Goal: Information Seeking & Learning: Learn about a topic

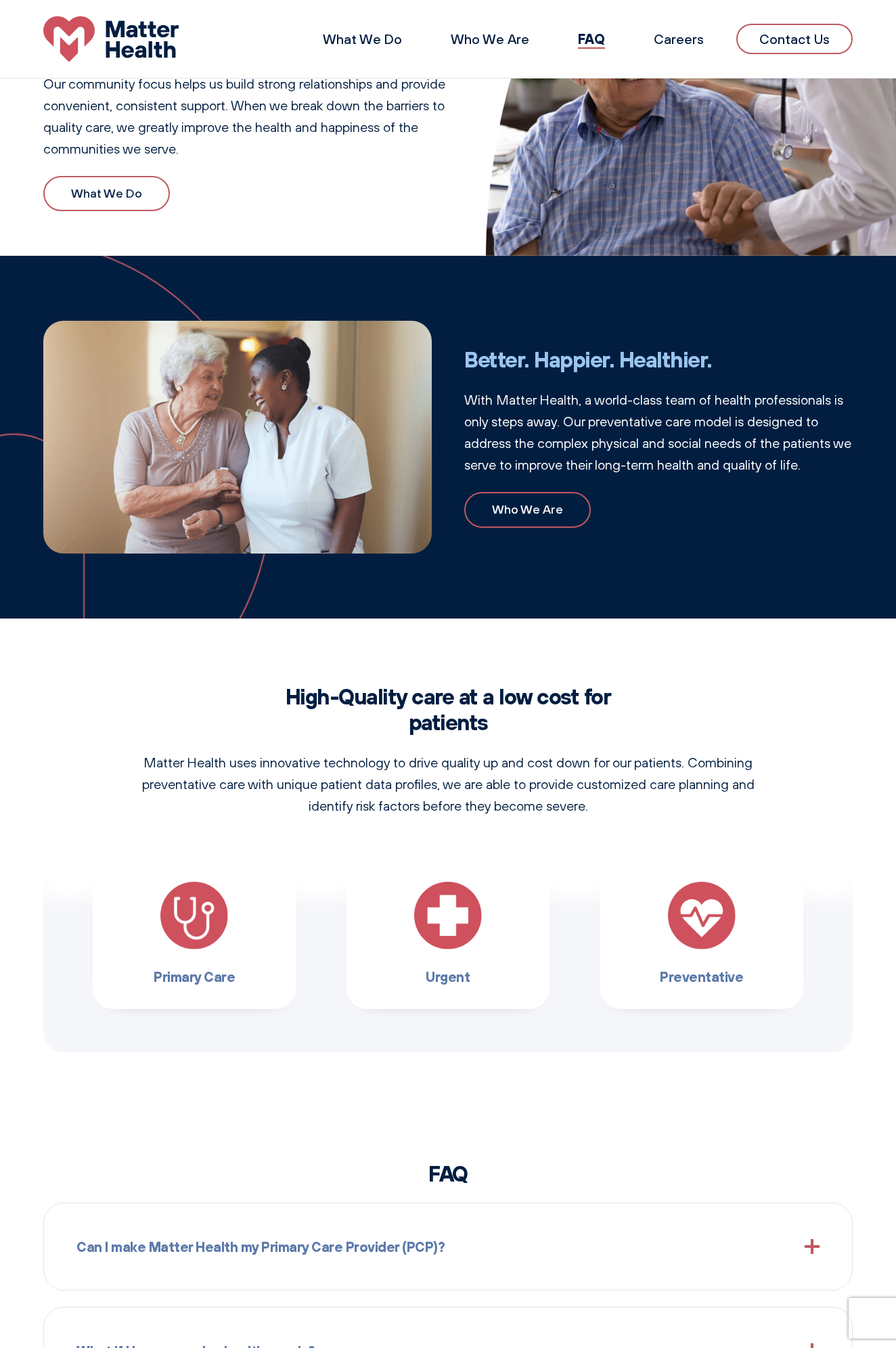
scroll to position [173, 0]
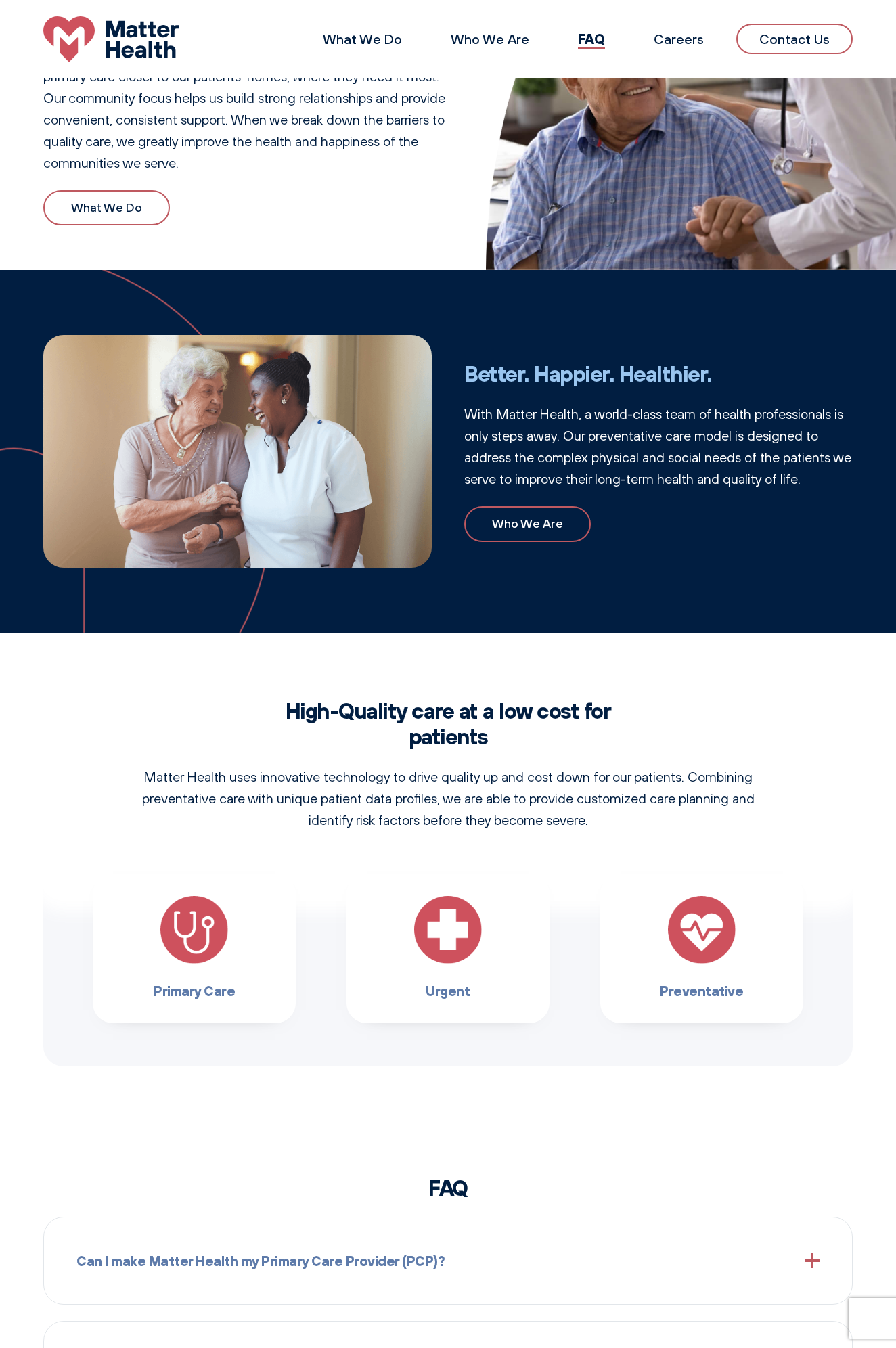
click at [167, 1101] on div "Total Healthcare. Where you live. Matter Health is on a mission to bring high-q…" at bounding box center [448, 1021] width 896 height 2234
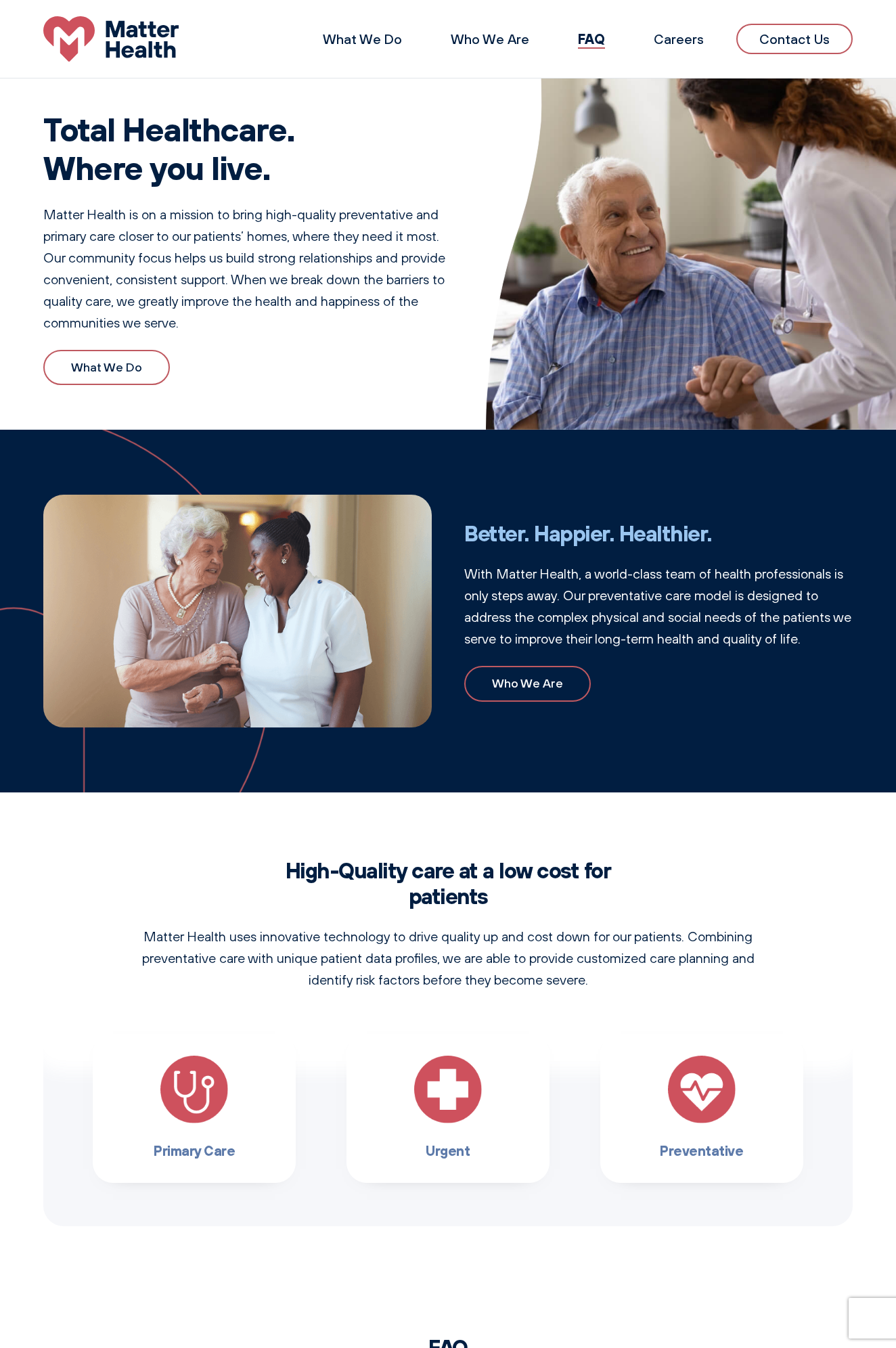
scroll to position [0, 0]
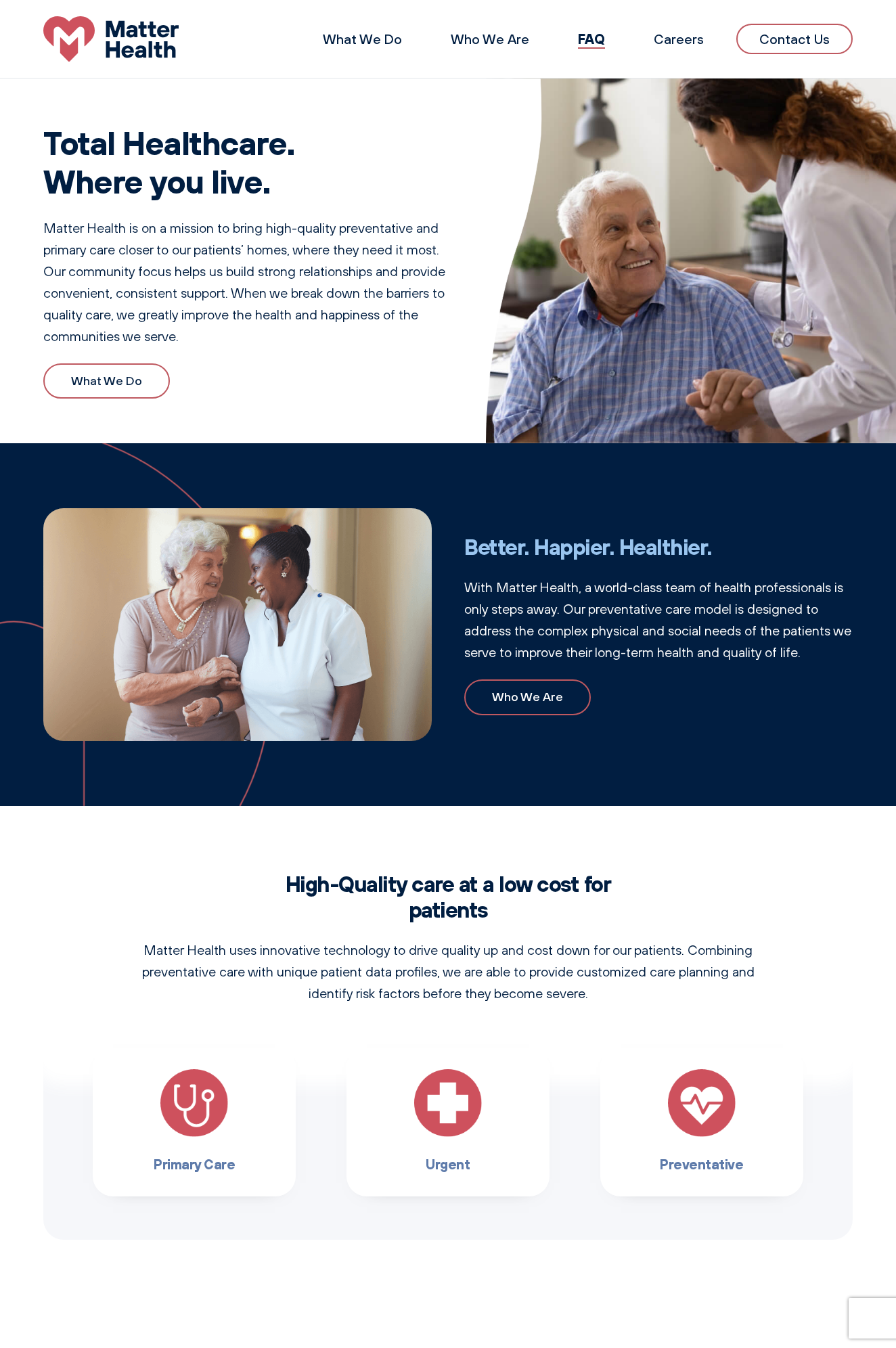
click at [492, 48] on li "Who We Are" at bounding box center [490, 39] width 111 height 32
click at [492, 44] on link "Who We Are" at bounding box center [490, 39] width 78 height 17
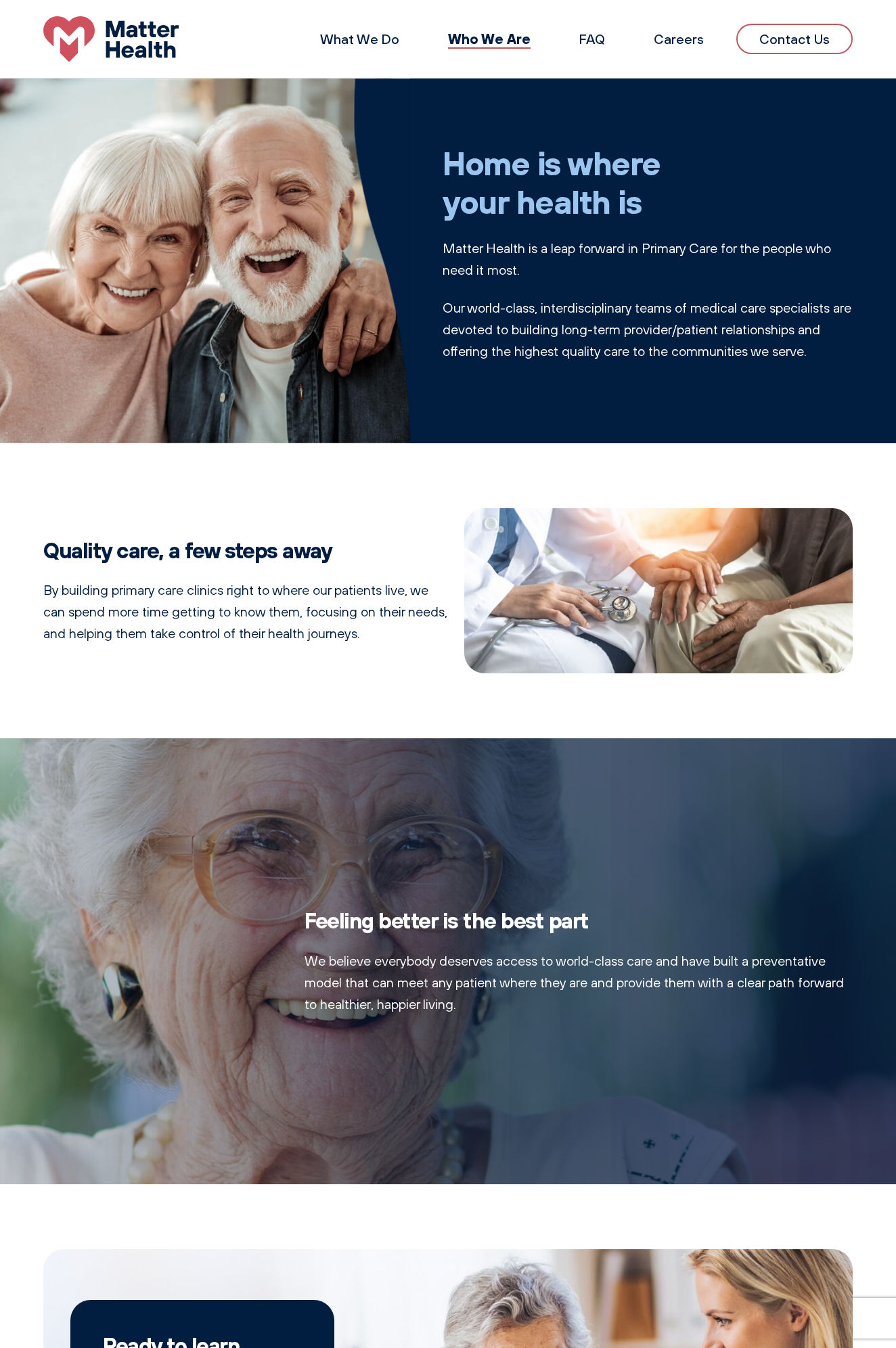
click at [381, 48] on li "What We Do" at bounding box center [360, 39] width 112 height 32
click at [381, 39] on link "What We Do" at bounding box center [359, 39] width 79 height 17
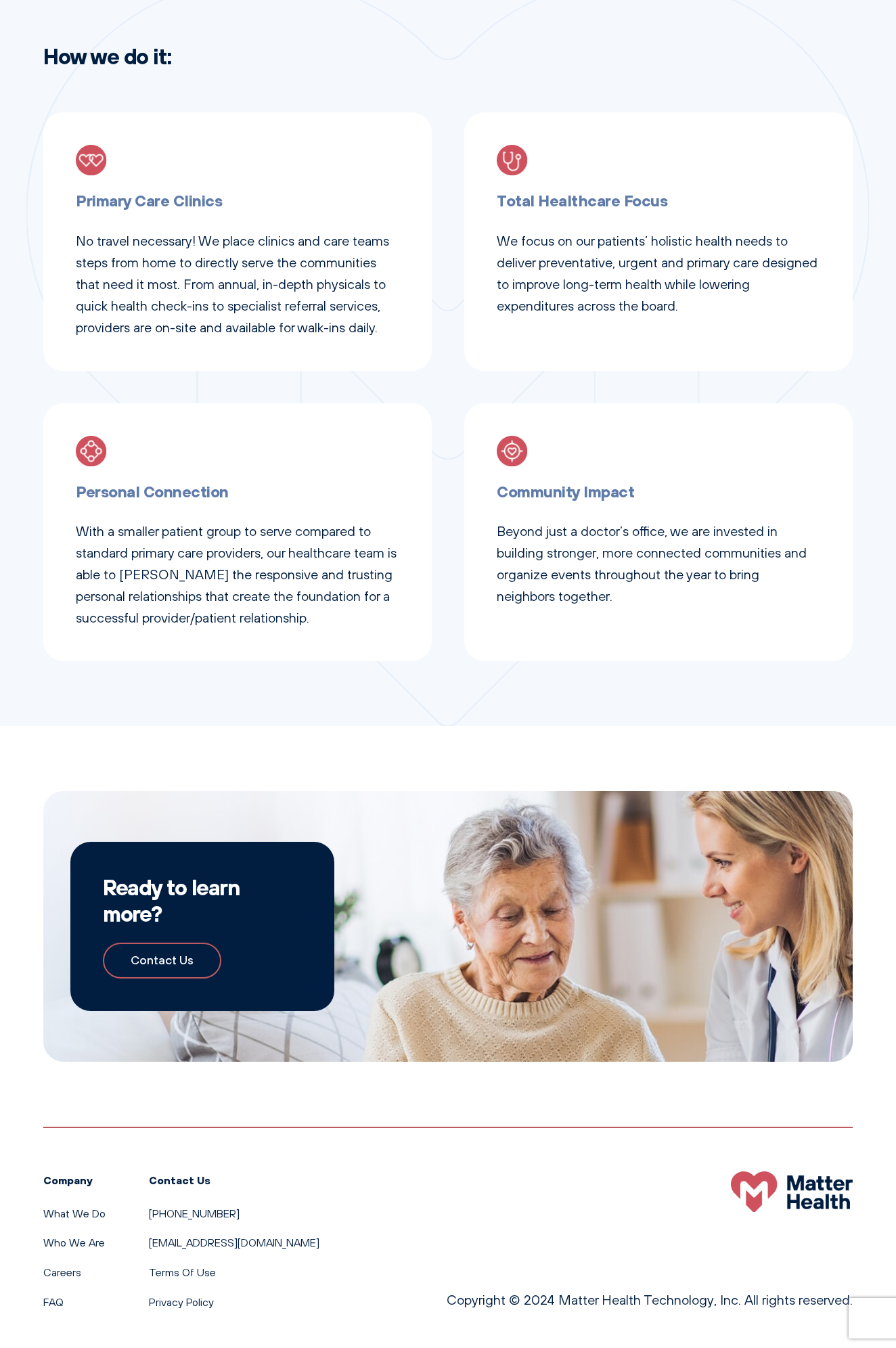
scroll to position [471, 0]
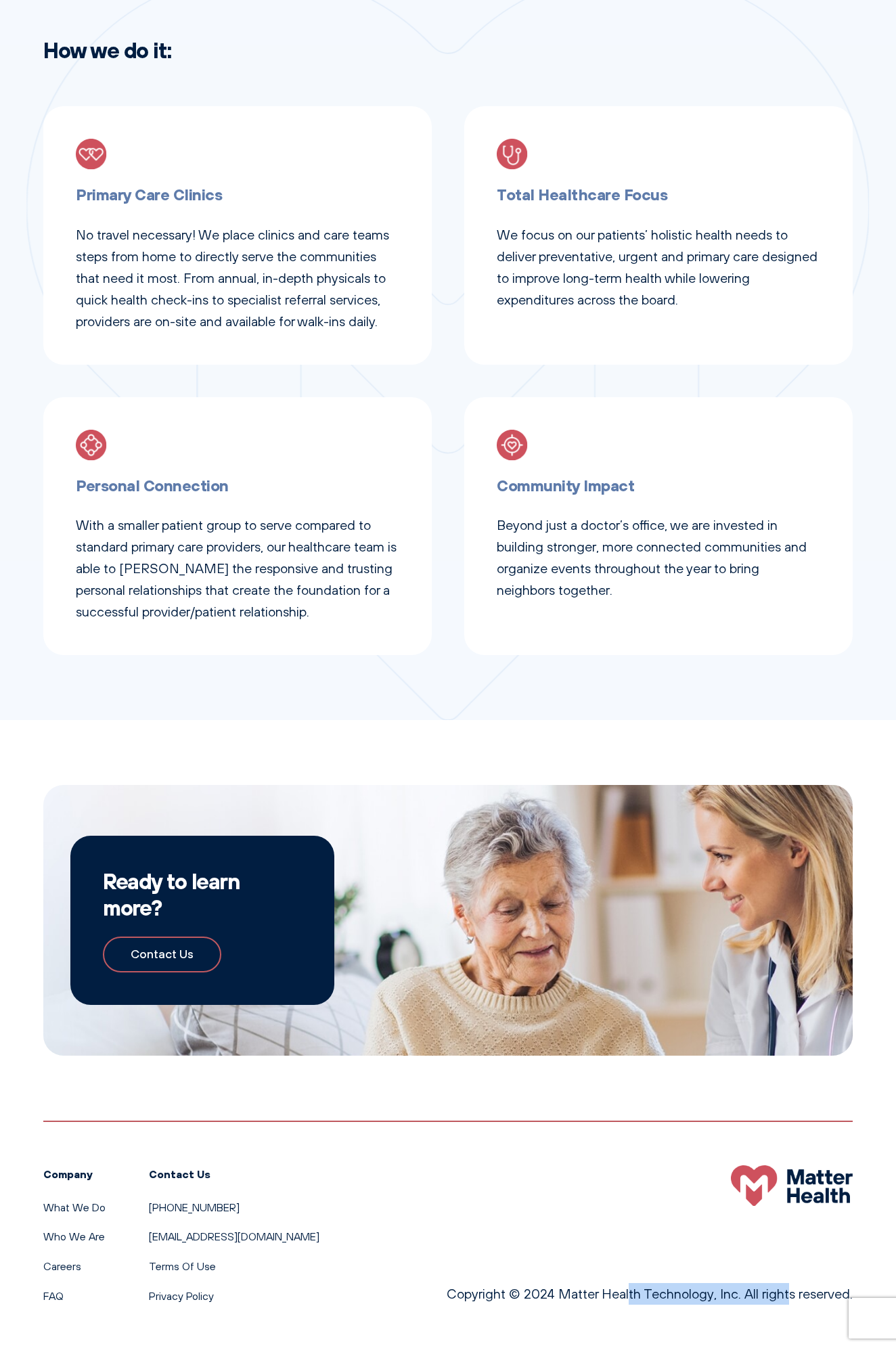
drag, startPoint x: 736, startPoint y: 1294, endPoint x: 558, endPoint y: 1293, distance: 178.0
click at [558, 1293] on p "Copyright © 2024 Matter Health Technology, Inc. All rights reserved." at bounding box center [649, 1294] width 406 height 22
copy p "Matter Health Technology, Inc"
